Goal: Find specific page/section: Find specific page/section

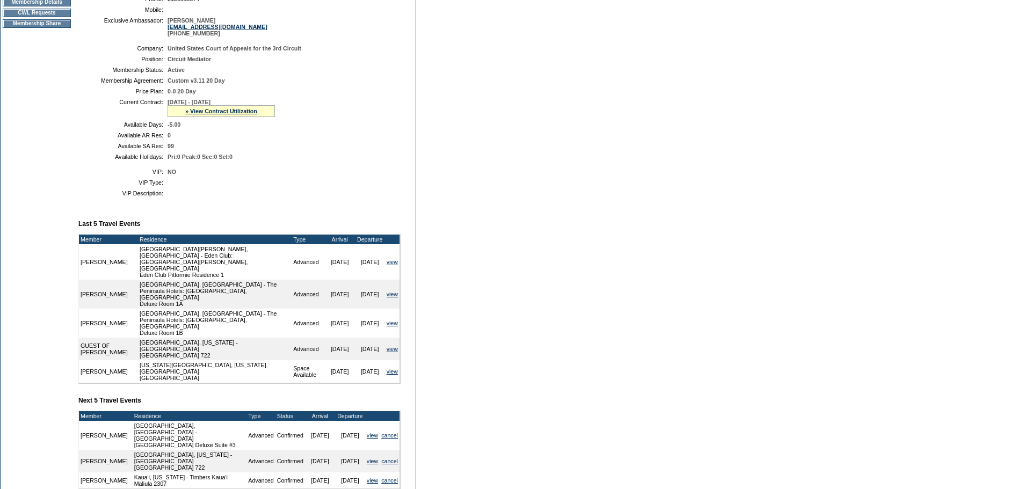
scroll to position [214, 0]
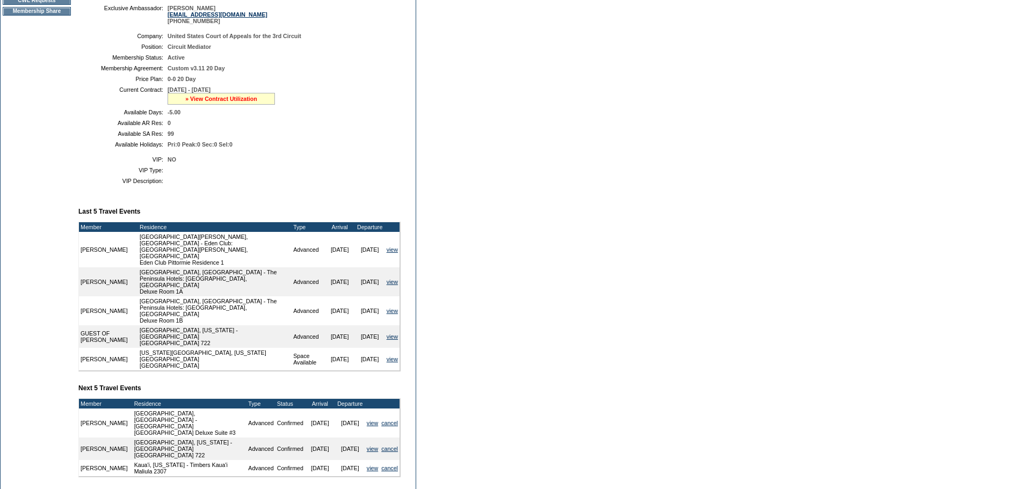
click at [239, 102] on link "» View Contract Utilization" at bounding box center [221, 99] width 72 height 6
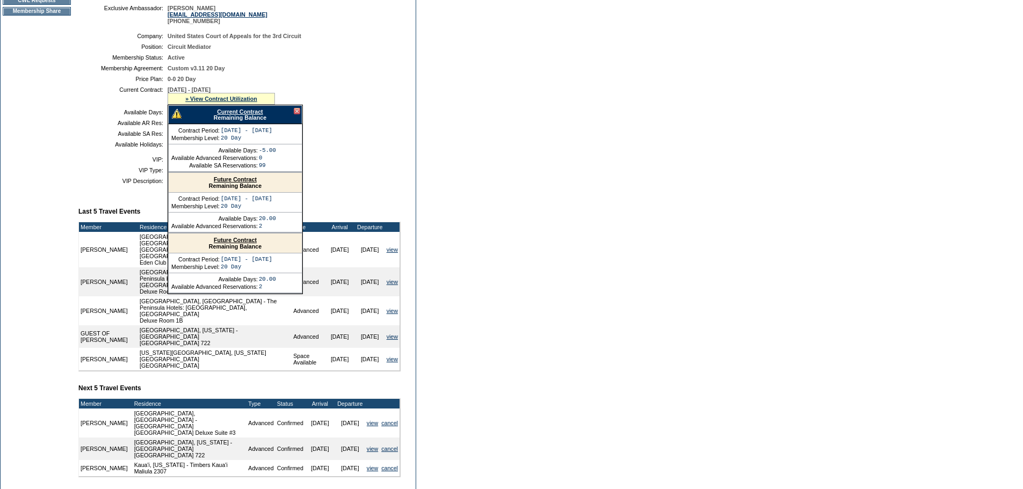
click at [239, 115] on link "Current Contract" at bounding box center [240, 111] width 46 height 6
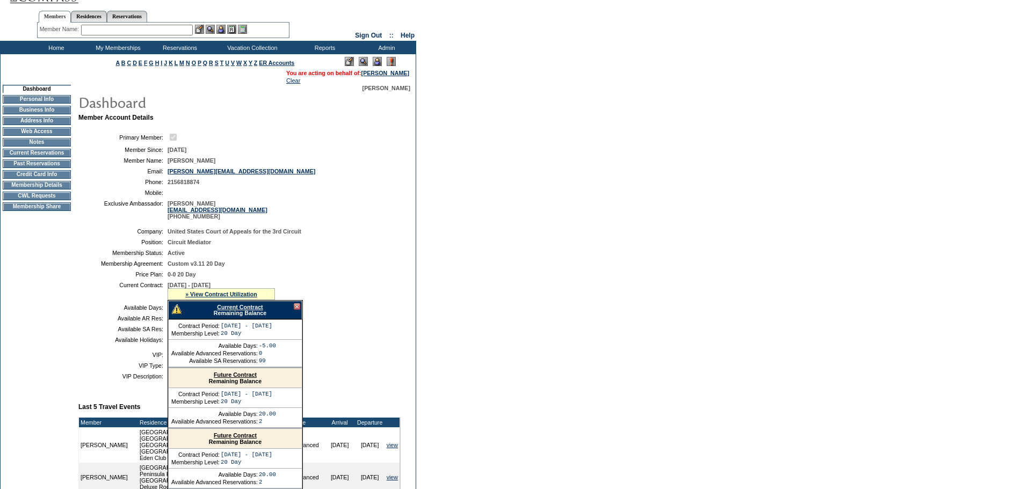
scroll to position [0, 0]
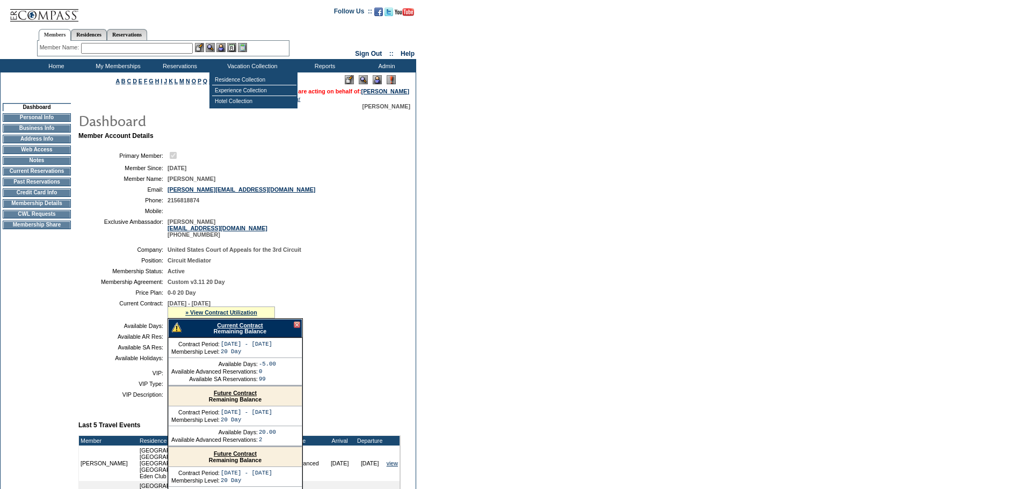
click at [173, 47] on input "text" at bounding box center [137, 48] width 112 height 11
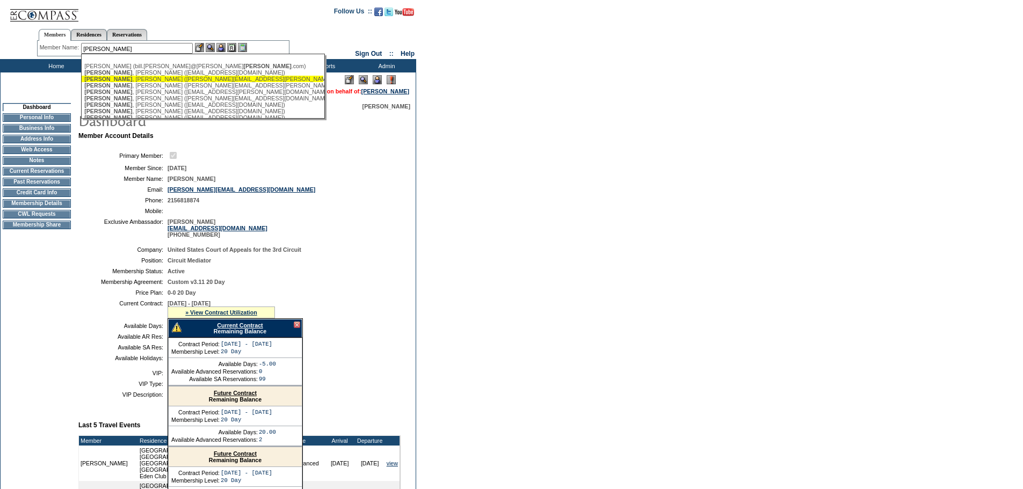
click at [126, 81] on div "[PERSON_NAME] ([PERSON_NAME][EMAIL_ADDRESS][PERSON_NAME][DOMAIN_NAME])" at bounding box center [202, 79] width 236 height 6
type input "[PERSON_NAME] ([PERSON_NAME][EMAIL_ADDRESS][PERSON_NAME][DOMAIN_NAME])"
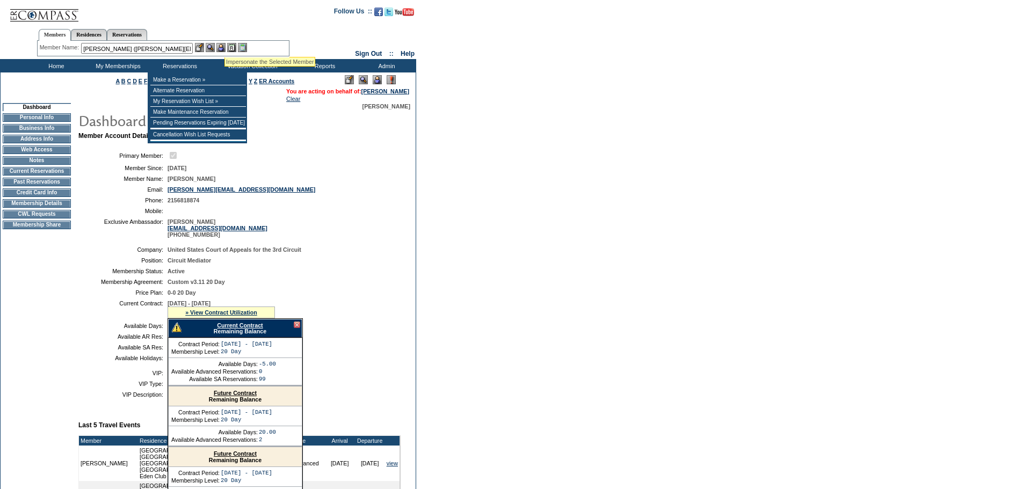
click at [224, 43] on img at bounding box center [220, 47] width 9 height 9
click at [214, 46] on img at bounding box center [210, 47] width 9 height 9
